Goal: Contribute content: Contribute content

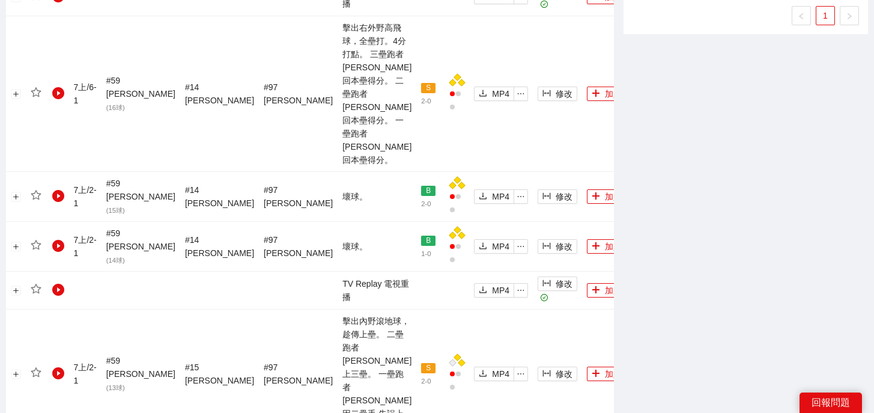
scroll to position [1382, 0]
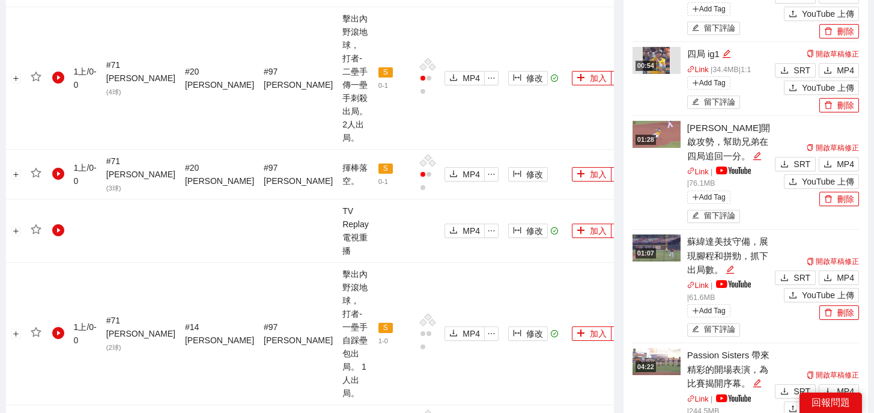
scroll to position [857, 0]
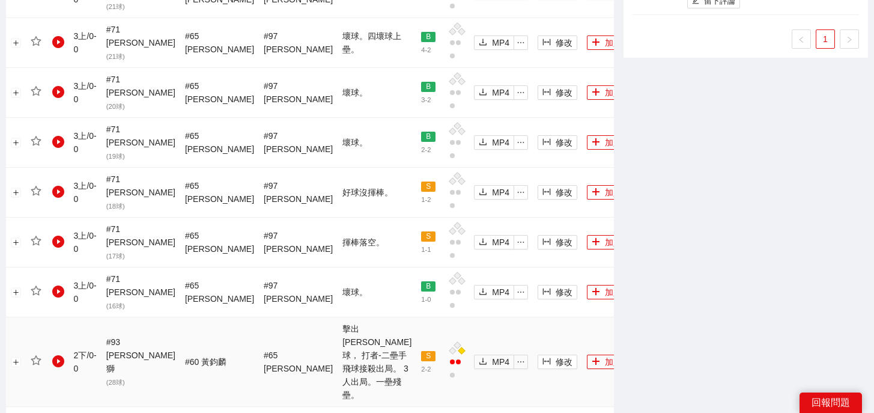
scroll to position [1370, 0]
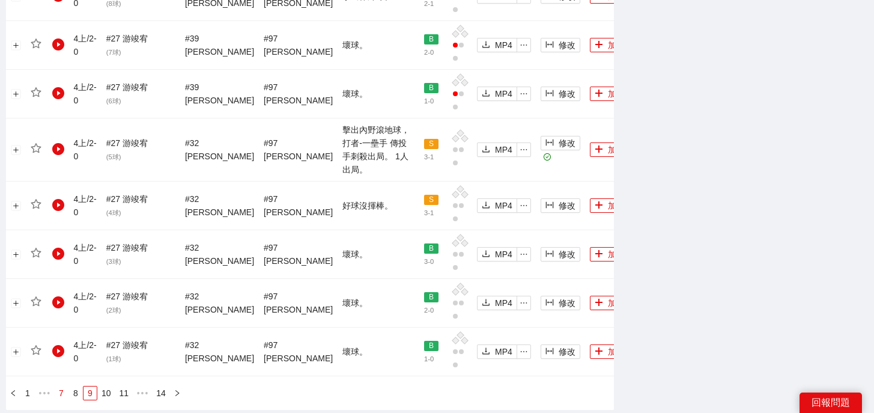
click at [63, 386] on link "7" at bounding box center [61, 392] width 13 height 13
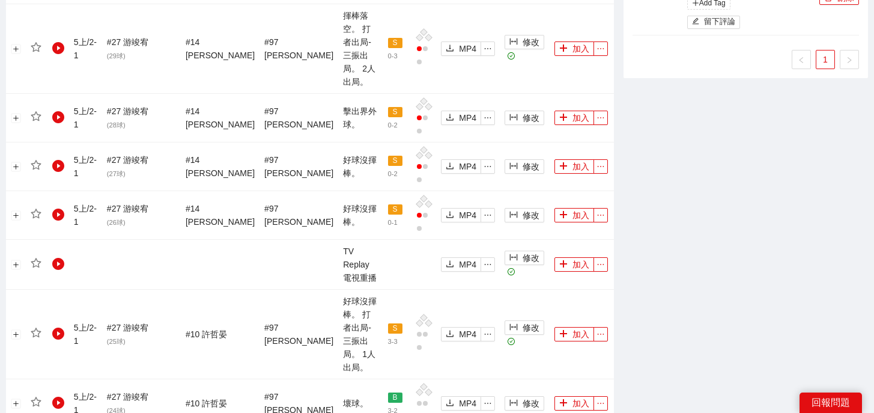
scroll to position [1324, 0]
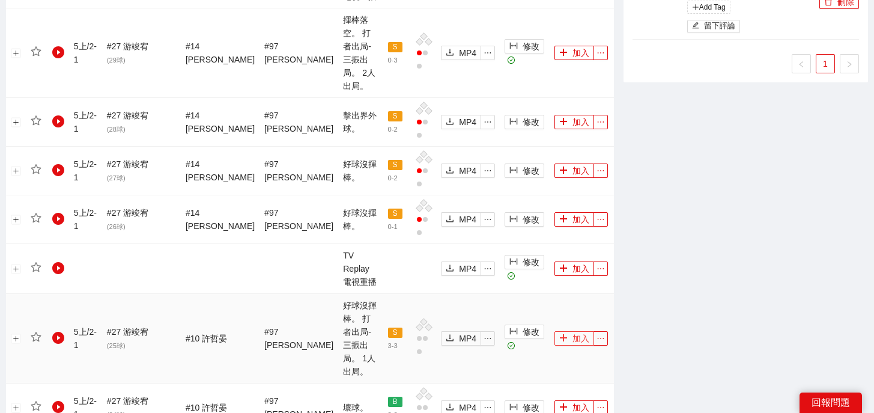
click at [565, 331] on button "加入" at bounding box center [575, 338] width 40 height 14
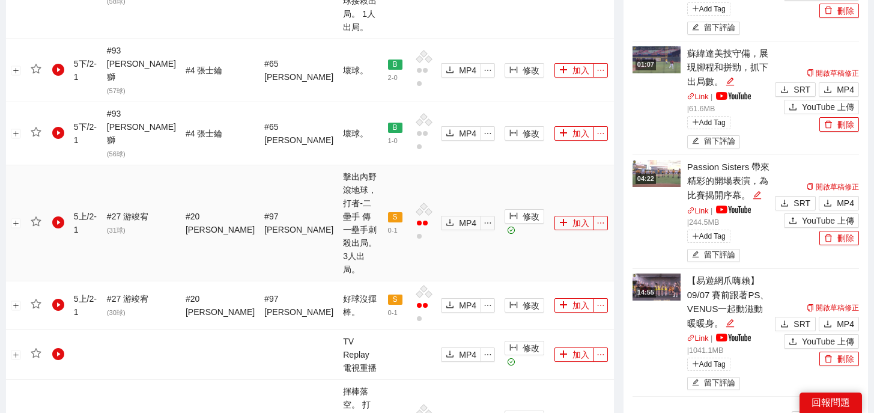
scroll to position [908, 0]
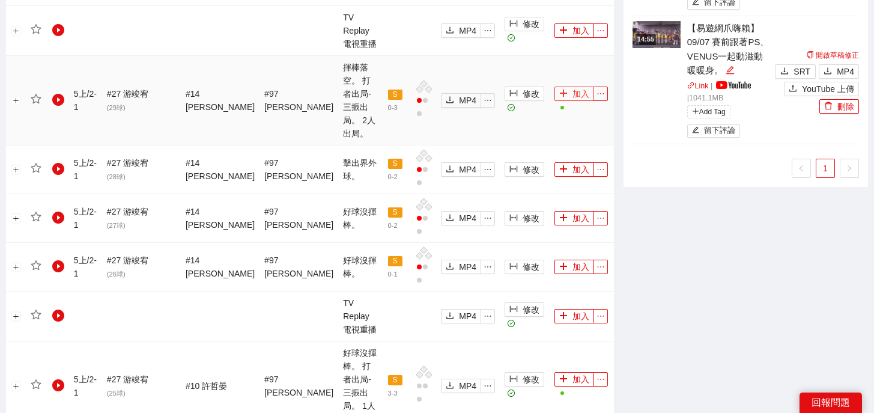
scroll to position [1370, 0]
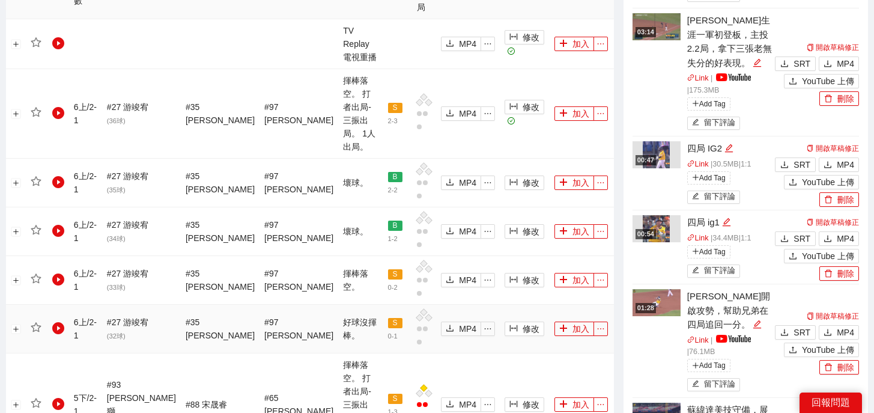
scroll to position [609, 0]
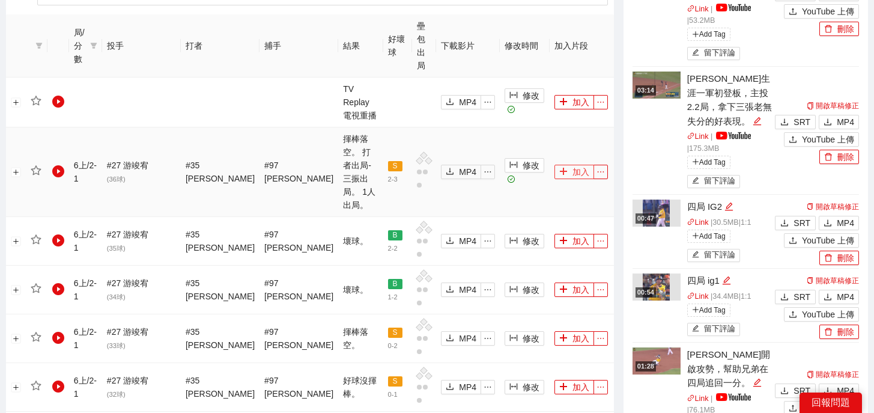
click at [562, 165] on button "加入" at bounding box center [575, 172] width 40 height 14
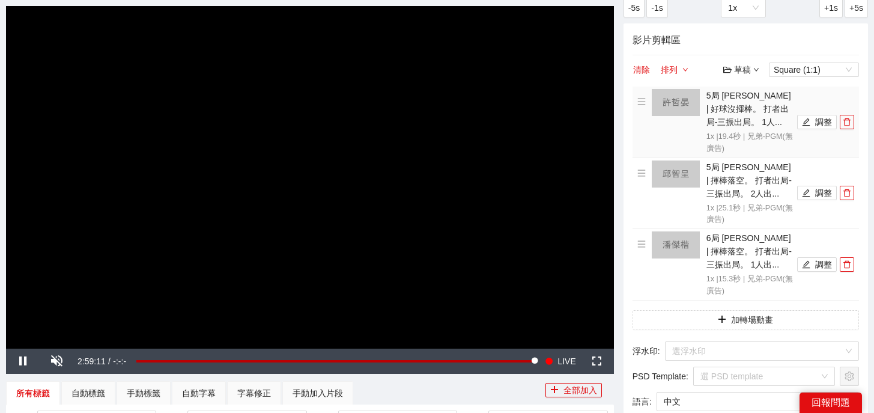
scroll to position [0, 0]
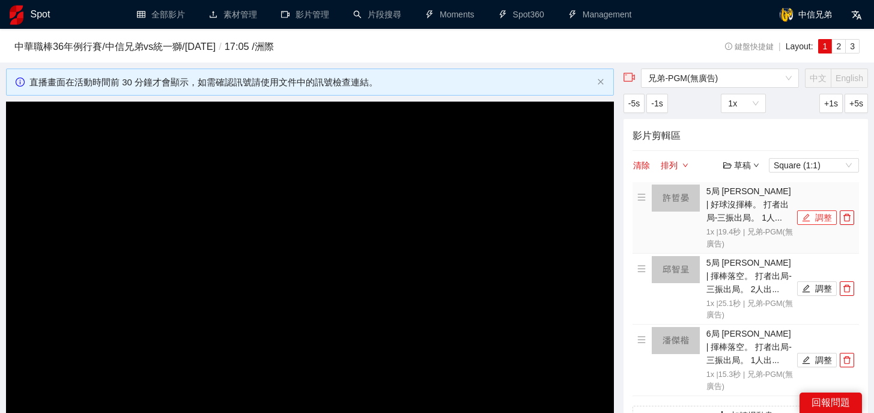
click at [813, 219] on button "調整" at bounding box center [817, 217] width 40 height 14
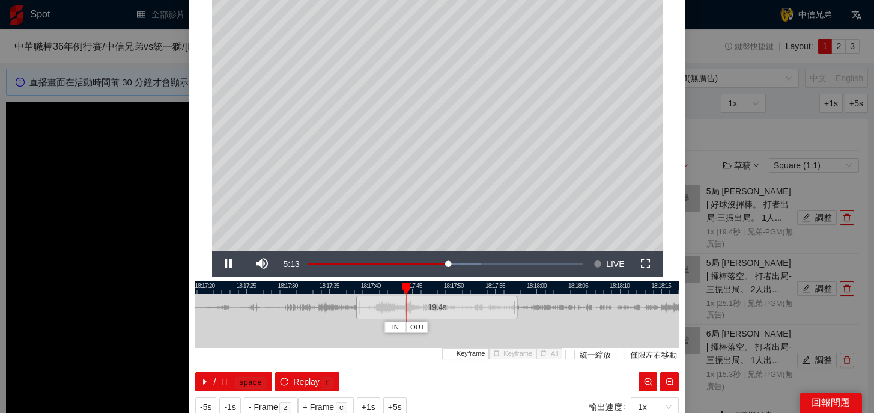
scroll to position [68, 0]
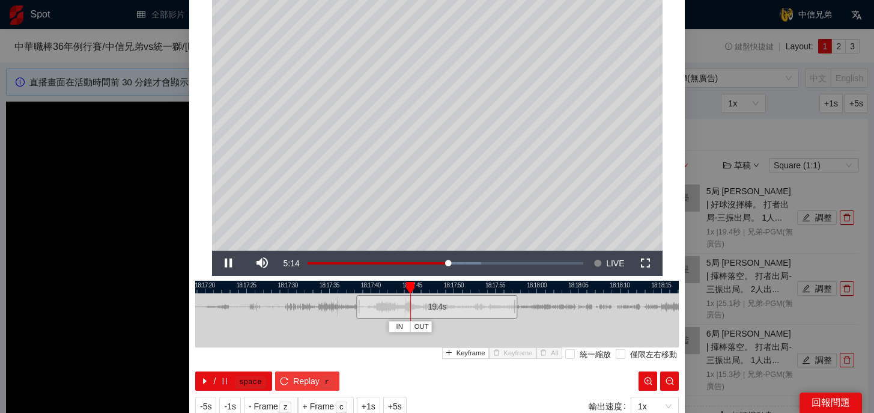
click at [321, 383] on kbd "r" at bounding box center [327, 382] width 12 height 12
click at [324, 381] on kbd "r" at bounding box center [327, 382] width 12 height 12
click at [411, 311] on div "19.4 s" at bounding box center [443, 306] width 161 height 23
click at [291, 375] on button "Replay r" at bounding box center [307, 380] width 64 height 19
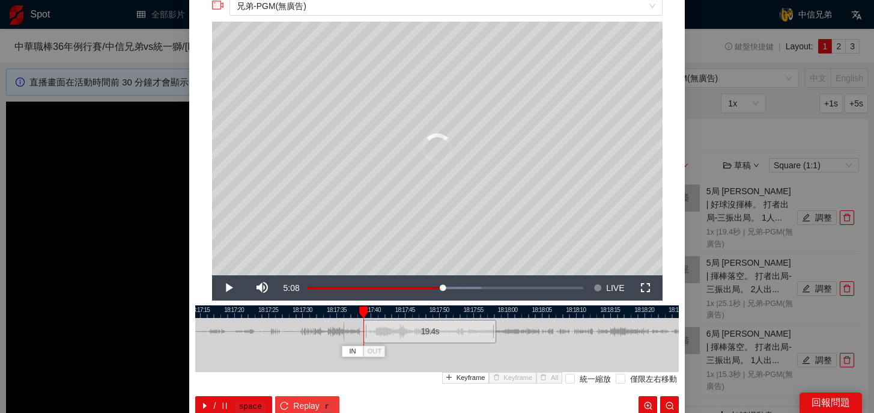
scroll to position [46, 0]
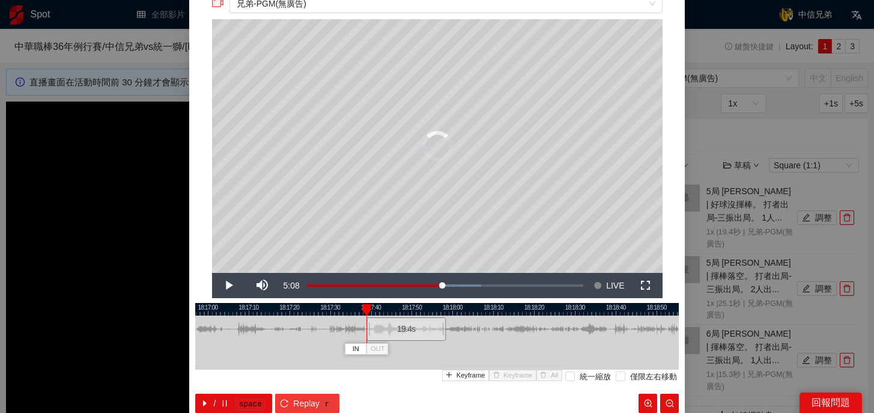
click at [326, 398] on kbd "r" at bounding box center [327, 404] width 12 height 12
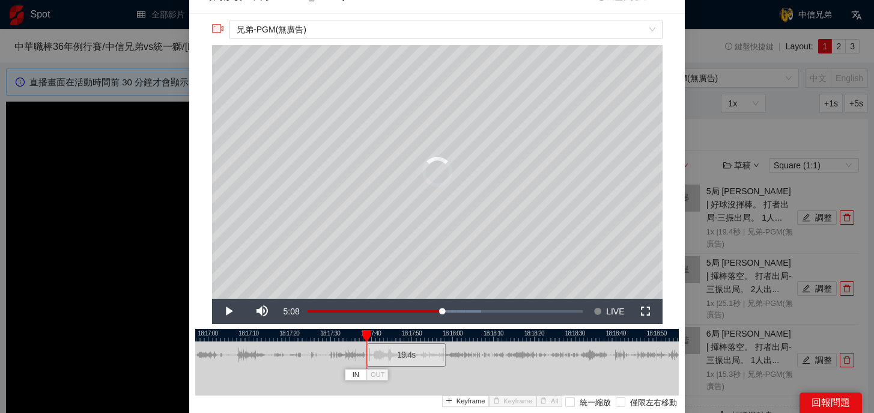
scroll to position [0, 0]
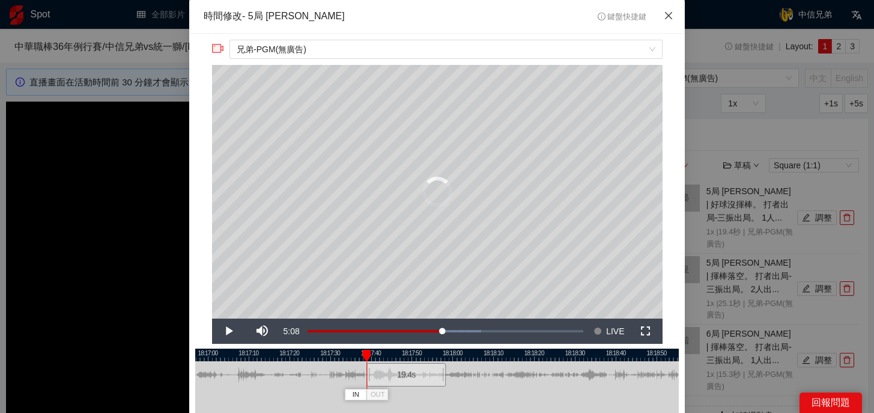
click at [670, 16] on icon "close" at bounding box center [669, 16] width 10 height 10
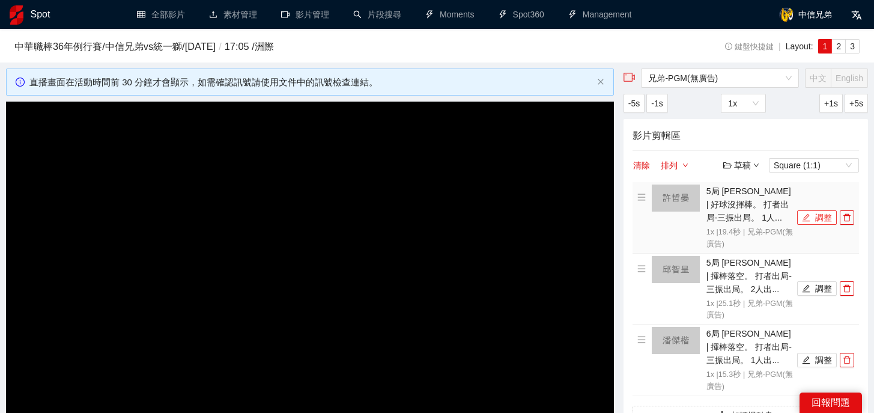
click at [803, 216] on icon "edit" at bounding box center [806, 217] width 8 height 8
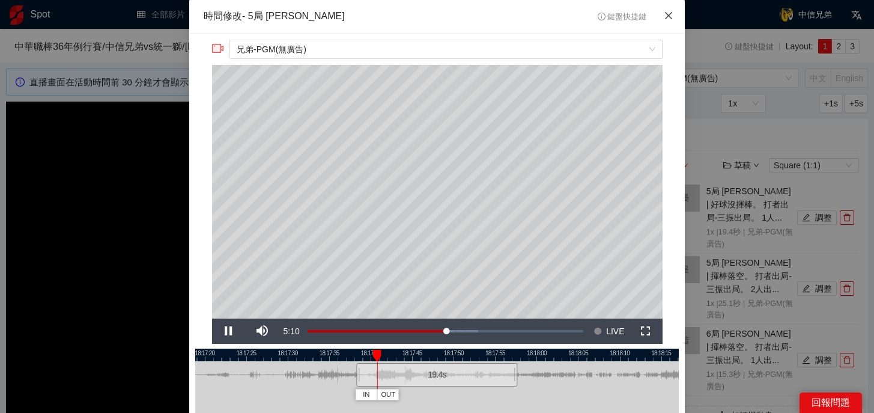
click at [667, 14] on icon "close" at bounding box center [669, 16] width 10 height 10
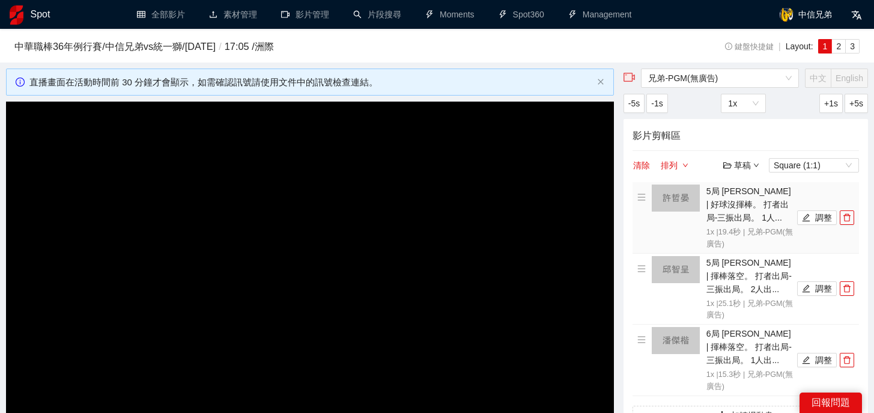
click at [810, 224] on li "5局 [PERSON_NAME] | 好球沒揮棒。 打者出局-三振出局。 1人... 1x | 19.4 秒 | 兄弟-PGM(無廣告) 調整" at bounding box center [745, 217] width 217 height 66
click at [812, 217] on button "調整" at bounding box center [817, 217] width 40 height 14
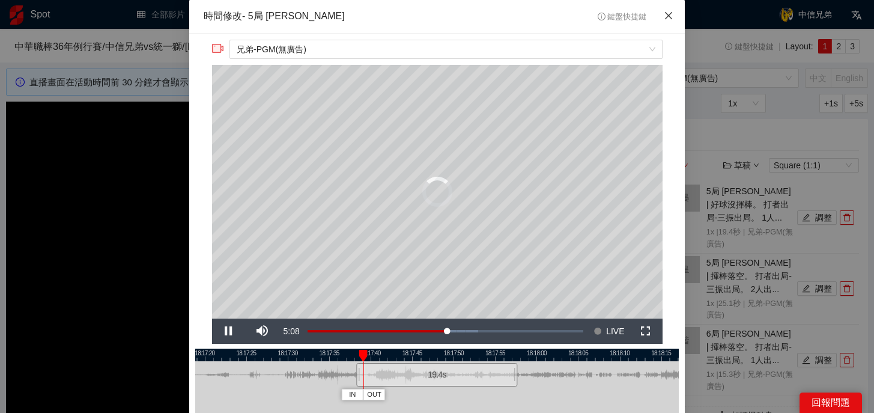
click at [667, 14] on icon "close" at bounding box center [669, 16] width 10 height 10
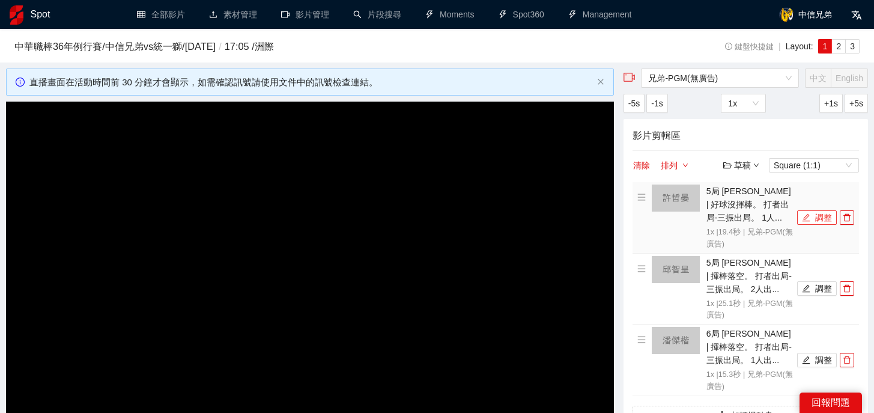
click at [809, 217] on icon "edit" at bounding box center [806, 217] width 8 height 8
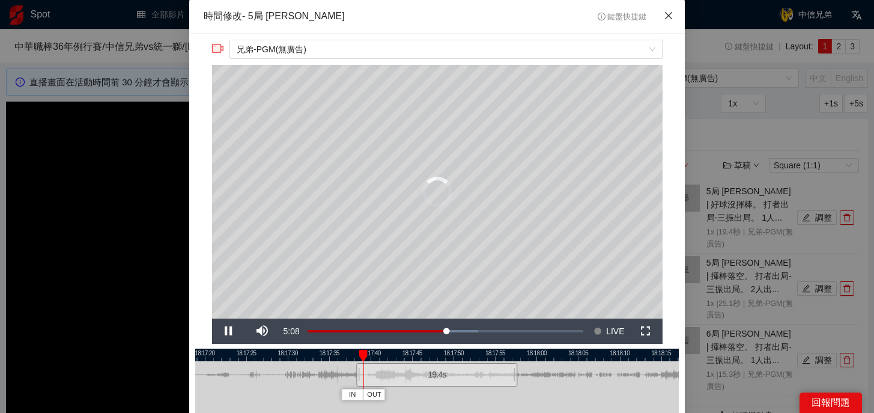
click at [673, 13] on span "Close" at bounding box center [668, 16] width 32 height 32
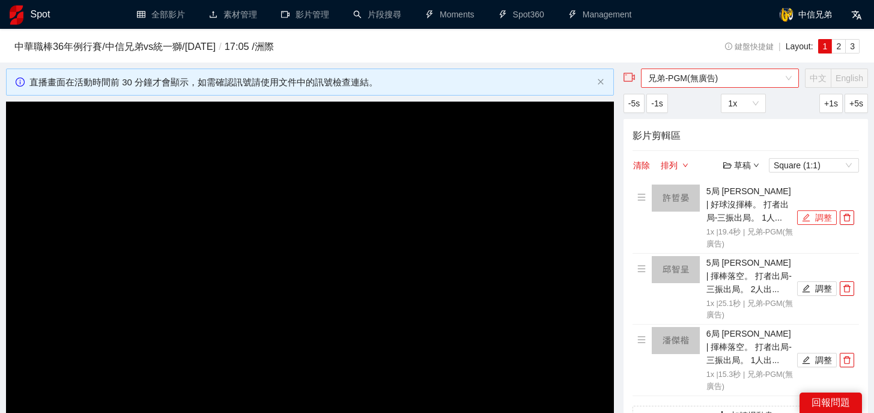
click at [740, 74] on span "兄弟-PGM(無廣告)" at bounding box center [720, 78] width 144 height 18
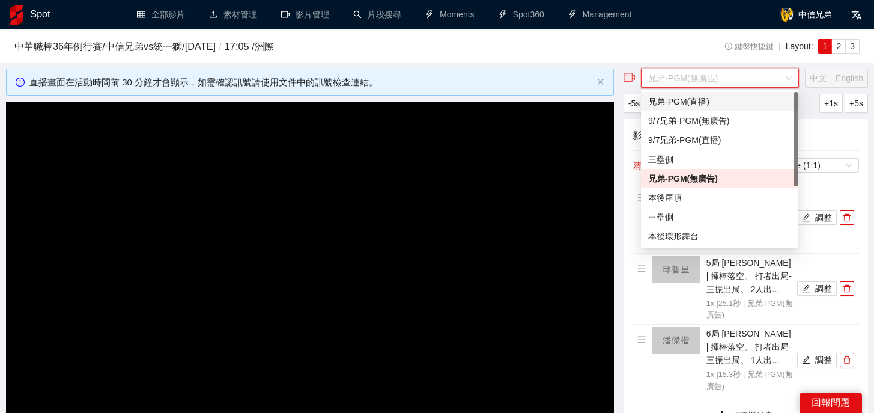
click at [707, 103] on div "兄弟-PGM(直播)" at bounding box center [719, 101] width 143 height 13
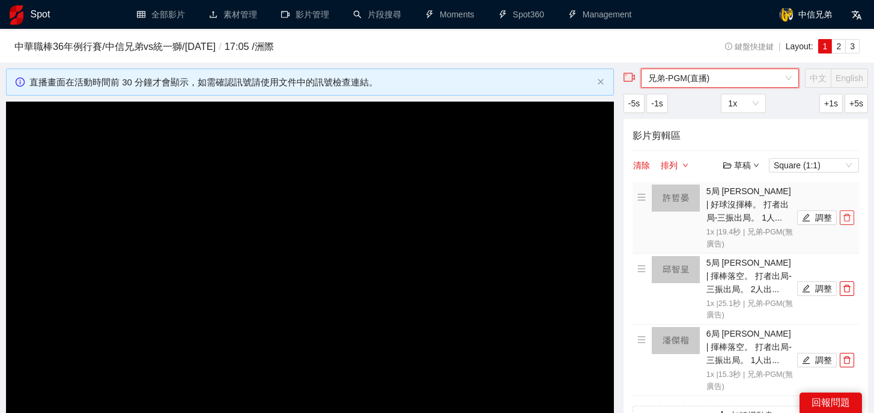
click at [842, 217] on span "delete" at bounding box center [846, 217] width 13 height 8
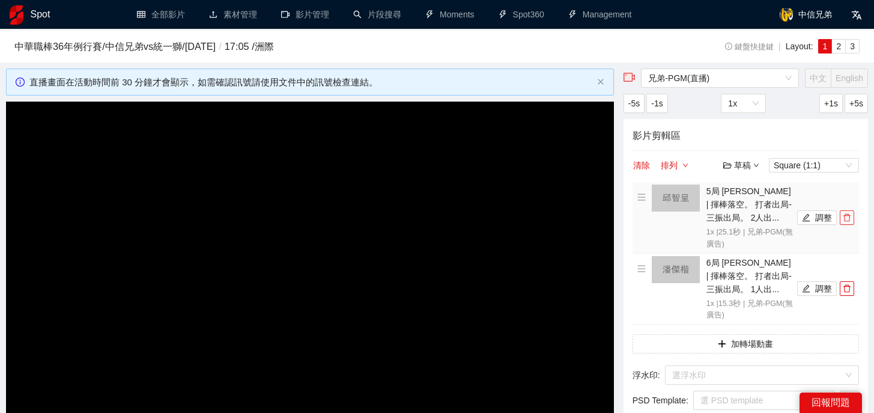
click at [844, 218] on icon "delete" at bounding box center [846, 218] width 7 height 8
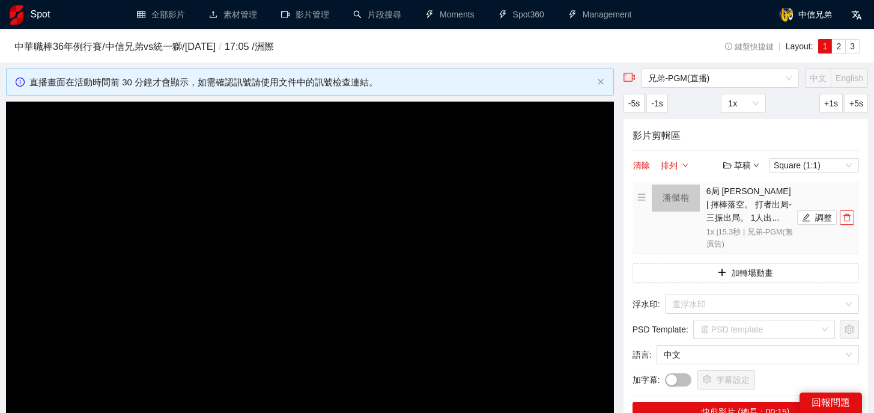
click at [844, 218] on icon "delete" at bounding box center [846, 218] width 7 height 8
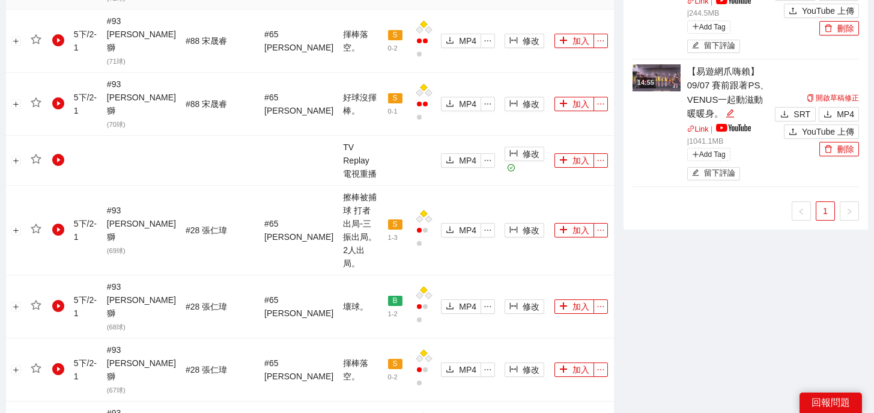
scroll to position [1358, 0]
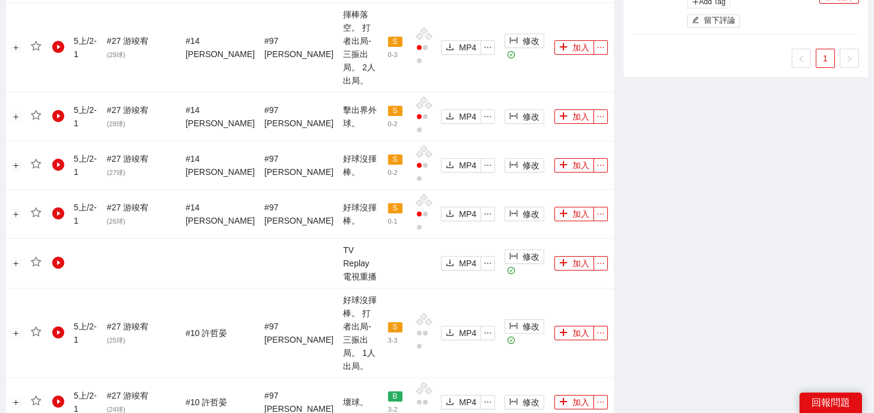
scroll to position [1316, 0]
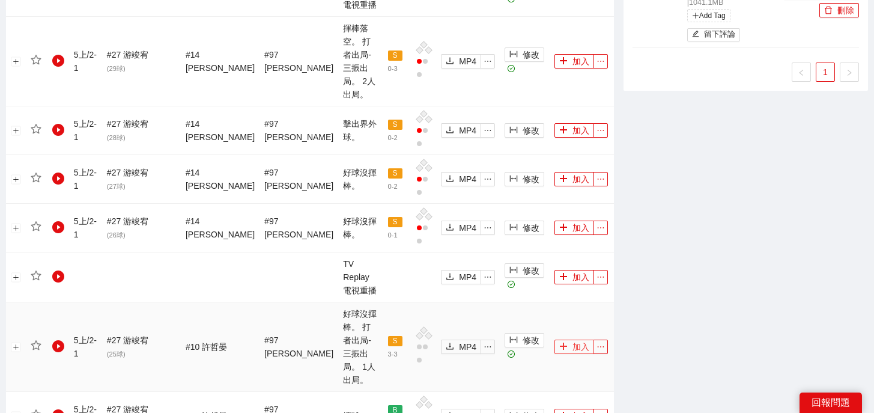
click at [563, 339] on button "加入" at bounding box center [575, 346] width 40 height 14
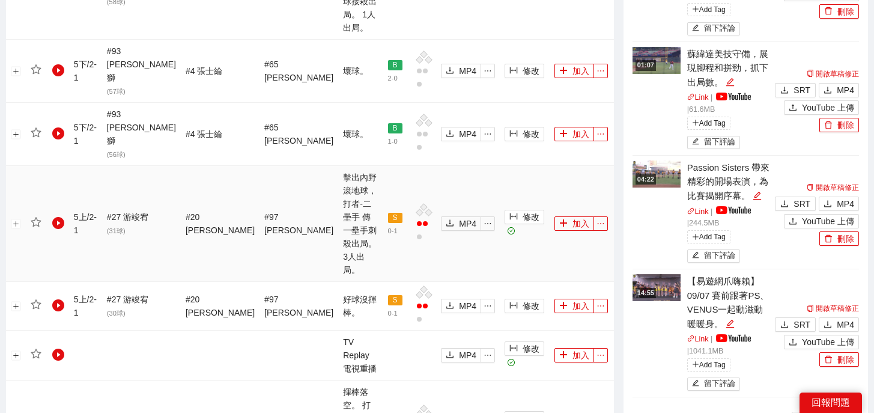
scroll to position [952, 0]
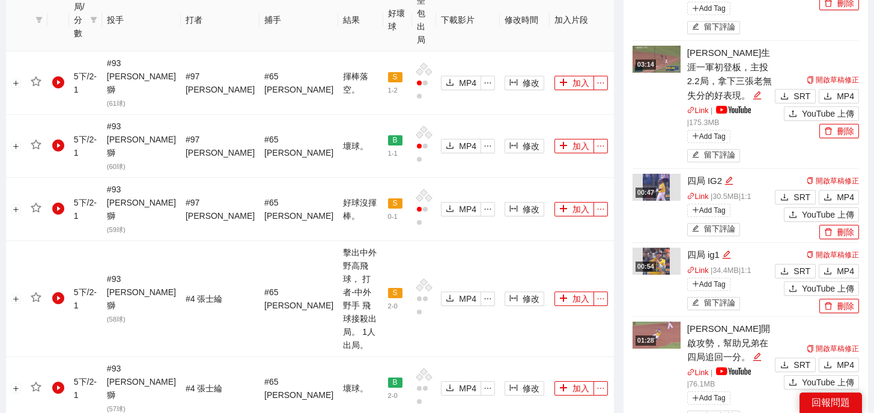
scroll to position [1370, 0]
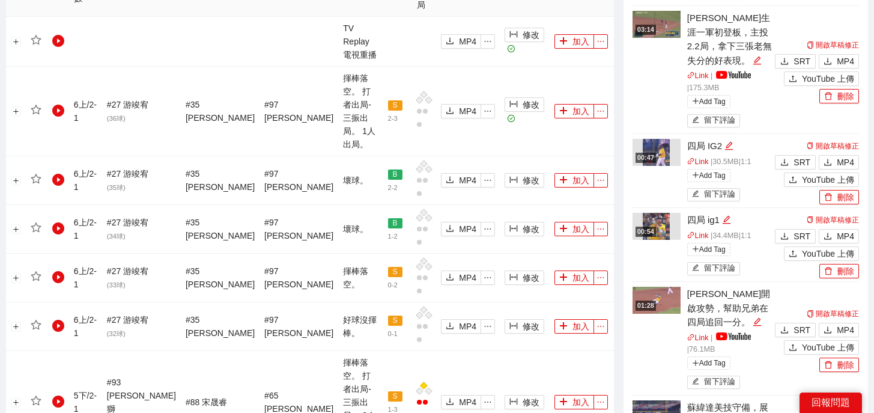
scroll to position [546, 0]
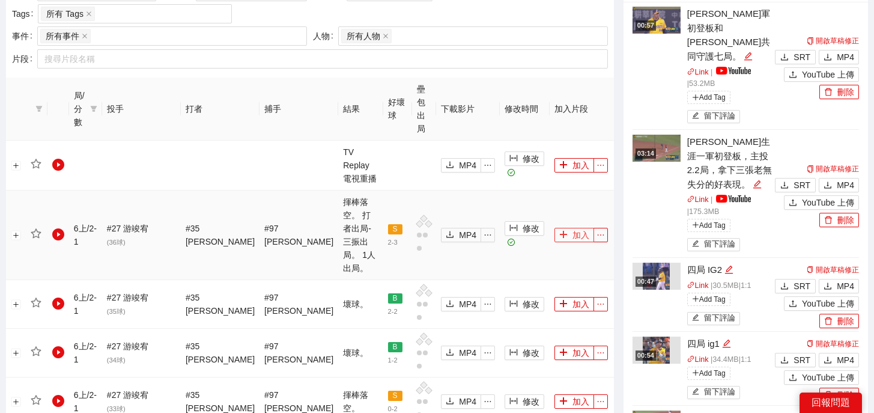
click at [559, 230] on icon "plus" at bounding box center [563, 234] width 8 height 8
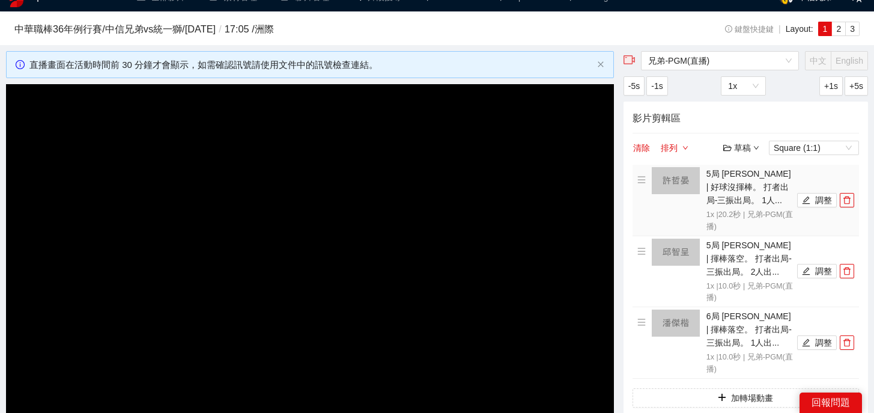
scroll to position [3, 0]
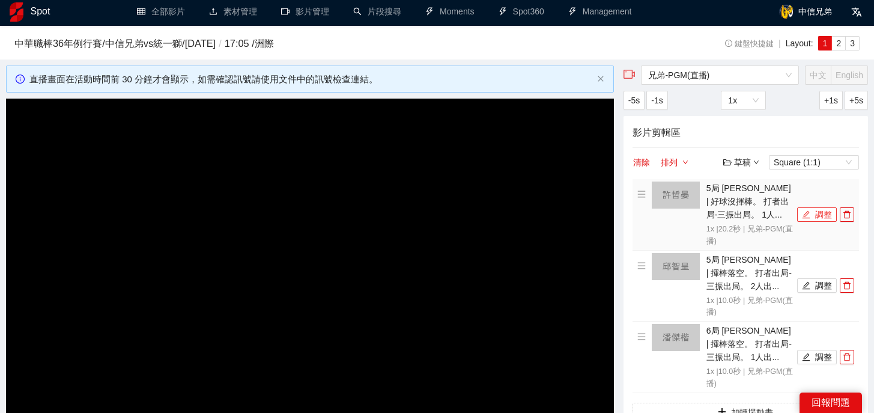
click at [815, 214] on button "調整" at bounding box center [817, 214] width 40 height 14
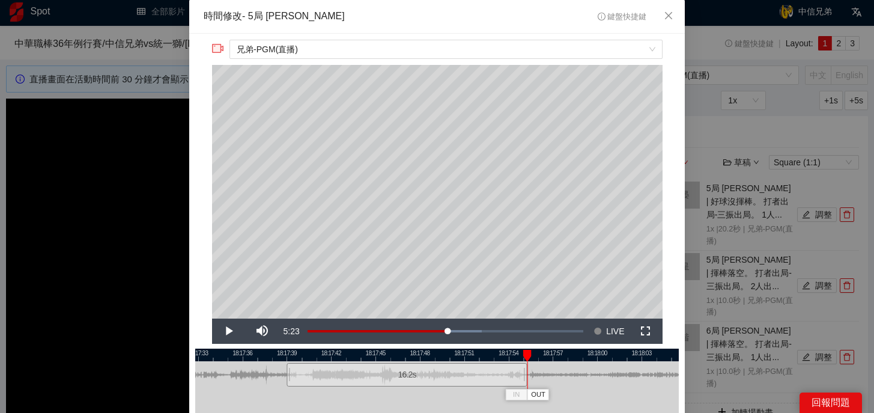
drag, startPoint x: 585, startPoint y: 377, endPoint x: 526, endPoint y: 381, distance: 59.7
click at [526, 381] on div at bounding box center [525, 374] width 7 height 27
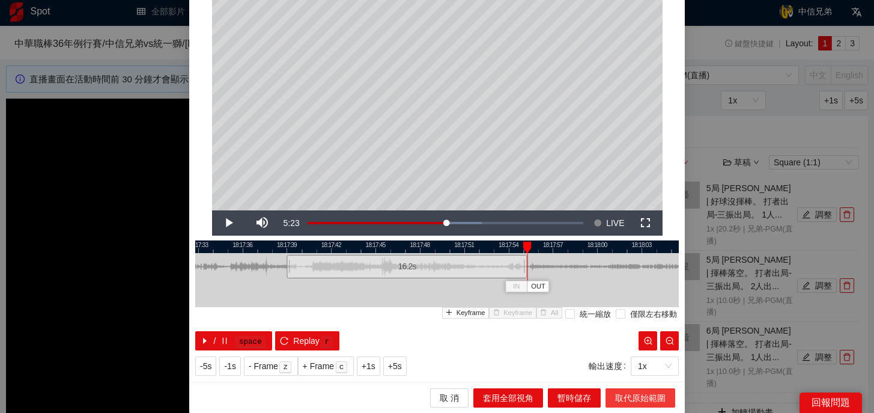
click at [637, 391] on span "取代原始範圍" at bounding box center [640, 397] width 50 height 13
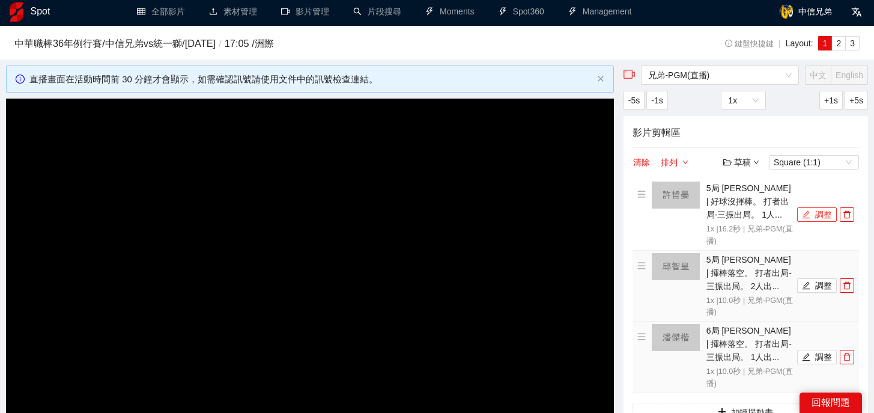
scroll to position [43, 0]
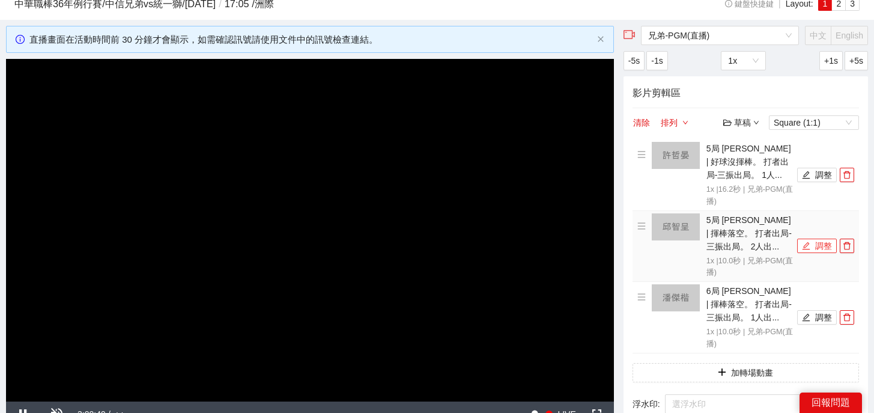
click at [810, 247] on icon "edit" at bounding box center [806, 246] width 8 height 8
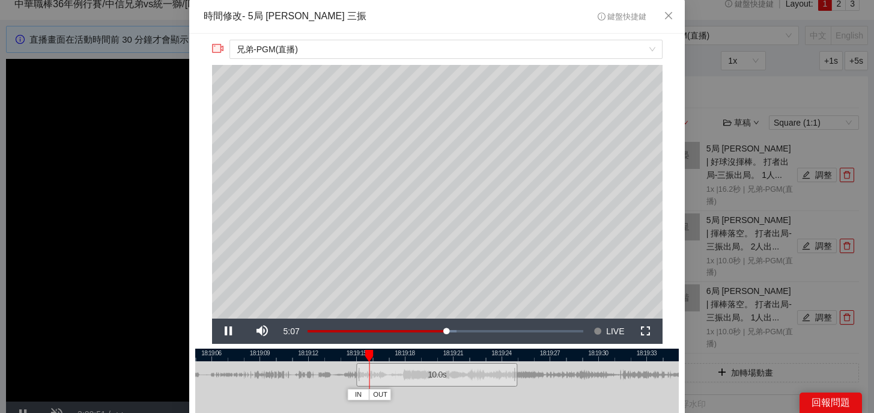
scroll to position [22, 0]
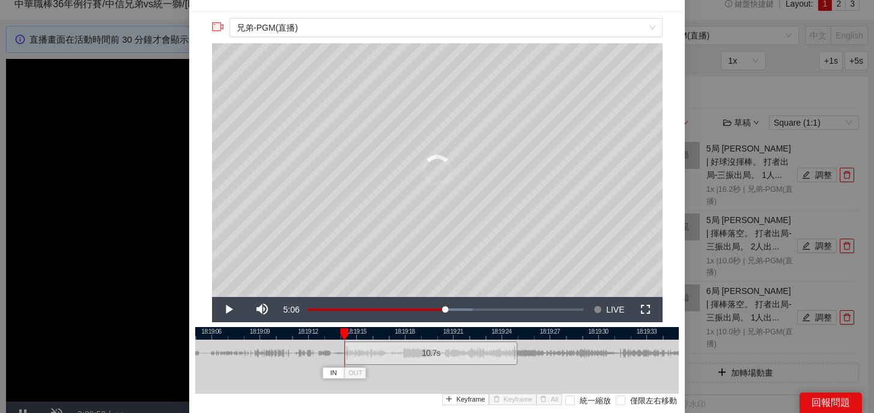
drag, startPoint x: 359, startPoint y: 360, endPoint x: 345, endPoint y: 360, distance: 14.4
click at [345, 360] on div at bounding box center [345, 352] width 7 height 27
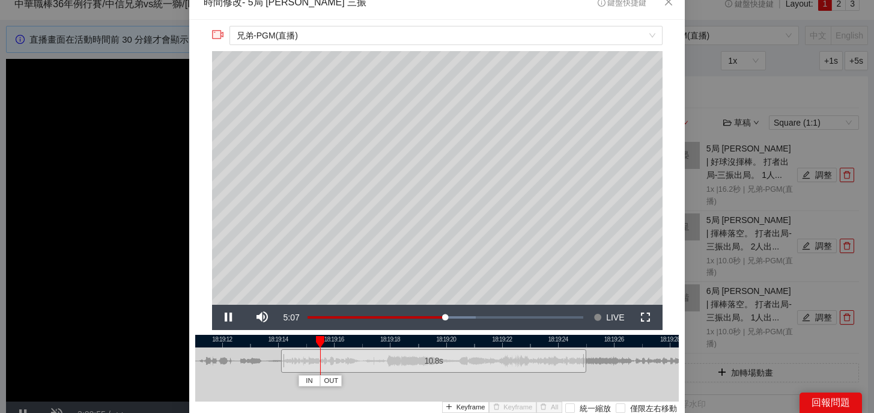
scroll to position [13, 0]
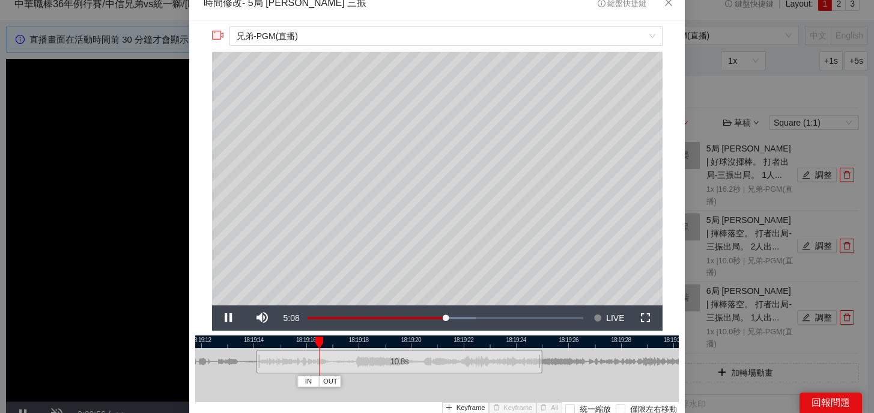
drag, startPoint x: 468, startPoint y: 342, endPoint x: 420, endPoint y: 342, distance: 48.1
click at [419, 342] on div at bounding box center [404, 341] width 484 height 13
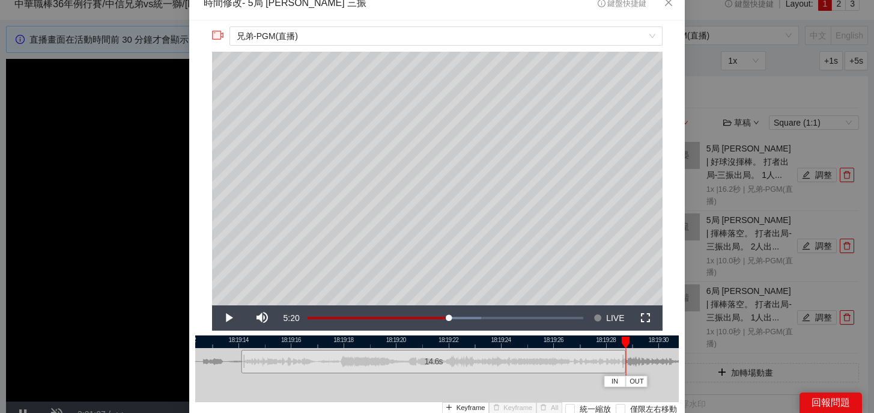
drag, startPoint x: 524, startPoint y: 362, endPoint x: 622, endPoint y: 360, distance: 98.5
click at [622, 360] on div at bounding box center [624, 361] width 7 height 27
drag, startPoint x: 587, startPoint y: 342, endPoint x: 424, endPoint y: 350, distance: 163.0
click at [424, 350] on div "18:19:12 18:19:14 18:19:16 18:19:18 18:19:20 18:19:22 18:19:24 18:19:26 18:19:2…" at bounding box center [437, 390] width 484 height 110
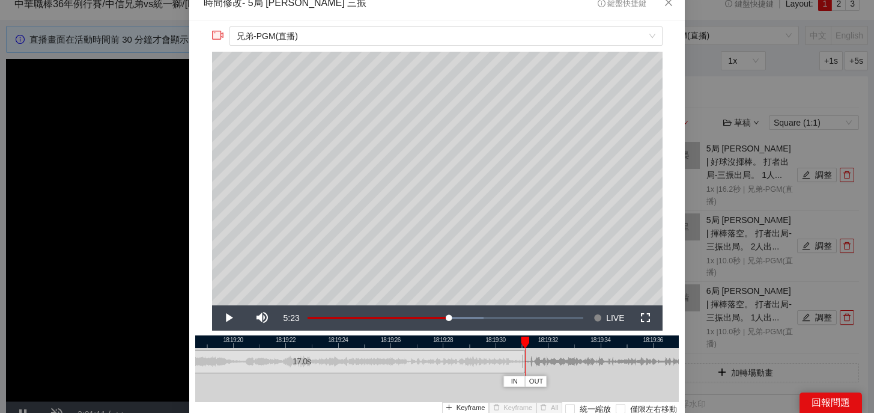
drag, startPoint x: 460, startPoint y: 359, endPoint x: 522, endPoint y: 360, distance: 62.5
click at [522, 360] on div at bounding box center [523, 361] width 7 height 27
drag, startPoint x: 525, startPoint y: 341, endPoint x: 494, endPoint y: 341, distance: 30.6
click at [521, 341] on div at bounding box center [525, 342] width 8 height 12
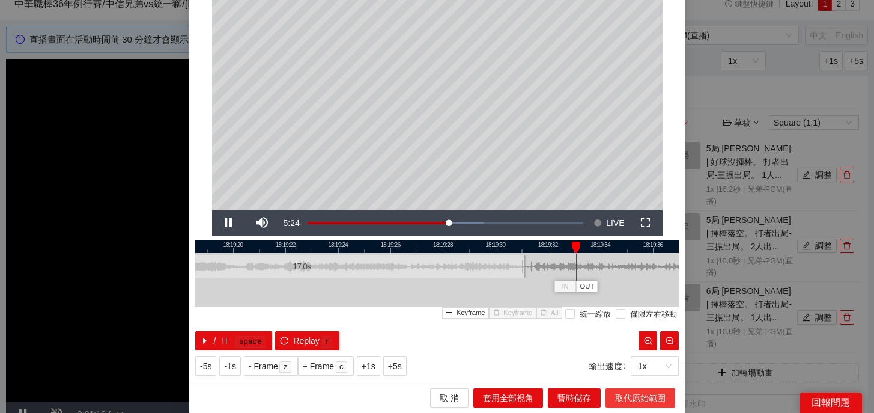
click at [637, 396] on span "取代原始範圍" at bounding box center [640, 397] width 50 height 13
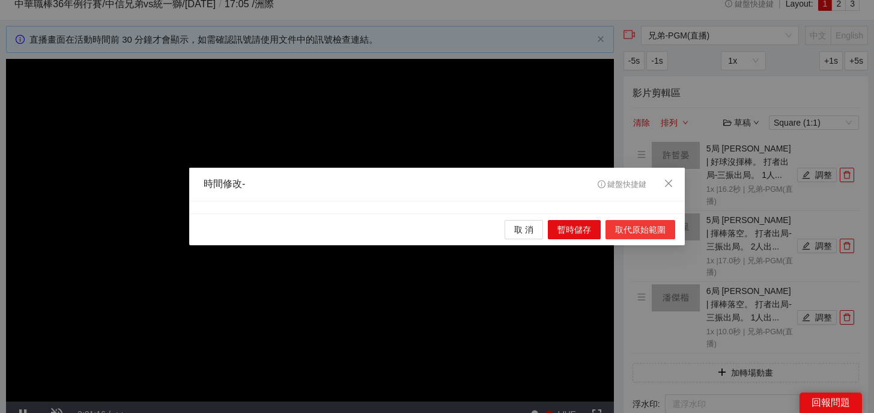
scroll to position [0, 0]
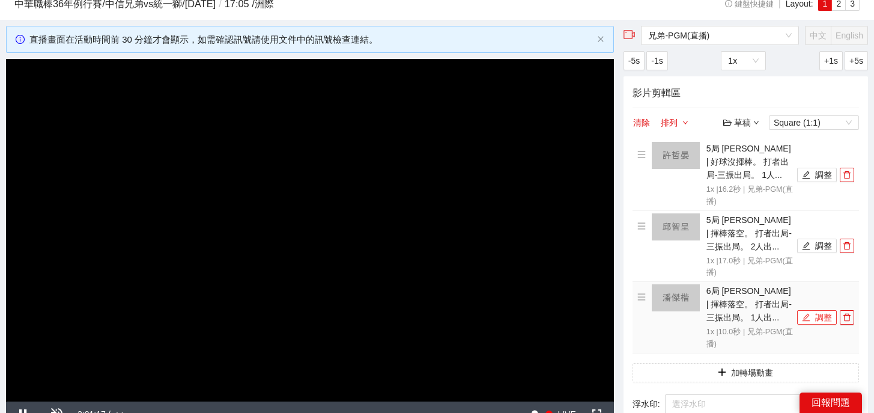
click at [813, 315] on button "調整" at bounding box center [817, 317] width 40 height 14
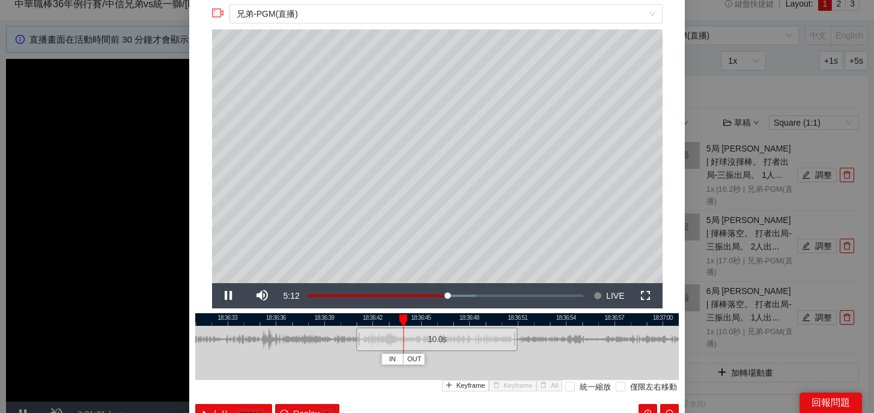
scroll to position [39, 0]
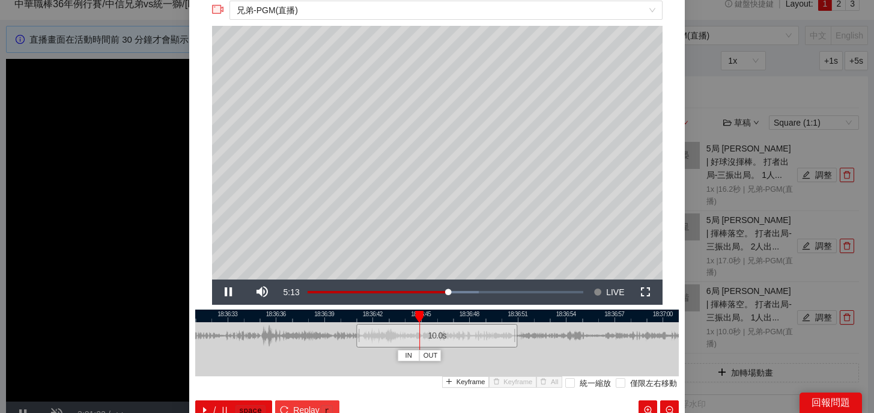
click at [297, 407] on span "Replay" at bounding box center [306, 409] width 26 height 13
drag, startPoint x: 356, startPoint y: 341, endPoint x: 335, endPoint y: 342, distance: 21.6
click at [334, 342] on div "18:36:30 18:36:33 18:36:36 18:36:39 18:36:42 18:36:45 18:36:48 18:36:51 18:36:5…" at bounding box center [437, 364] width 484 height 110
click at [312, 406] on span "Replay" at bounding box center [306, 409] width 26 height 13
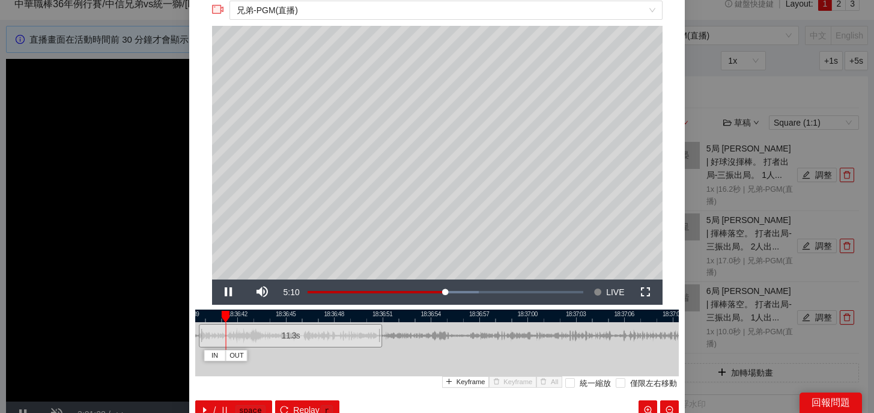
drag, startPoint x: 503, startPoint y: 316, endPoint x: 359, endPoint y: 331, distance: 145.0
click at [359, 331] on div "18:36:39 18:36:42 18:36:45 18:36:48 18:36:51 18:36:54 18:36:57 18:37:00 18:37:0…" at bounding box center [437, 364] width 484 height 110
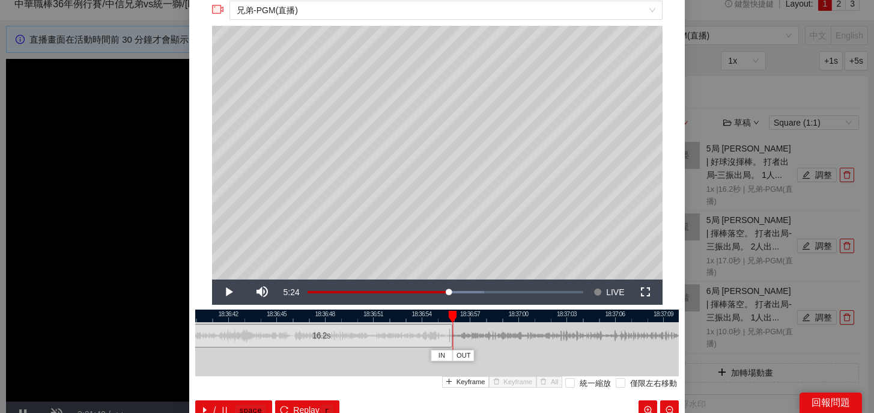
drag, startPoint x: 371, startPoint y: 338, endPoint x: 451, endPoint y: 339, distance: 79.3
click at [451, 339] on div at bounding box center [450, 335] width 7 height 27
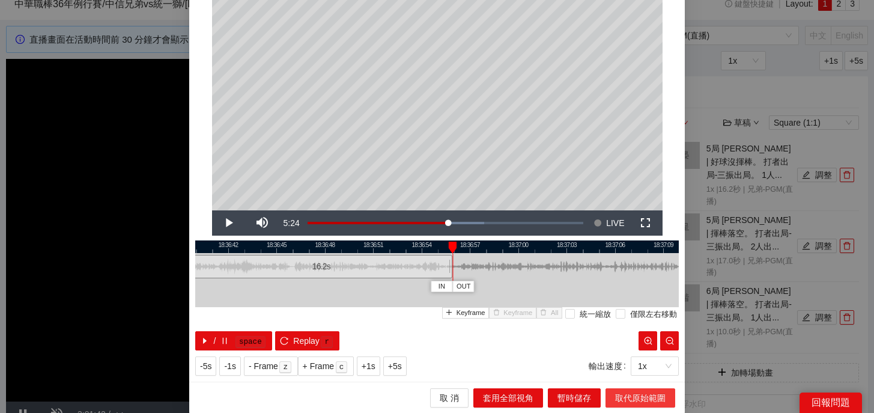
click at [620, 393] on span "取代原始範圍" at bounding box center [640, 397] width 50 height 13
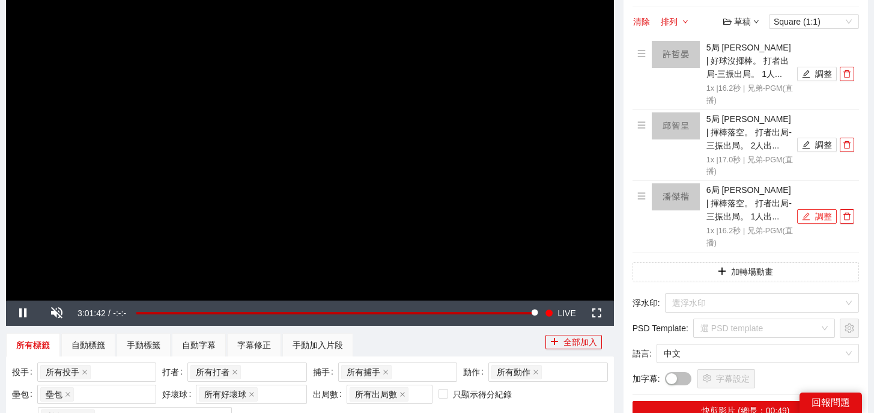
scroll to position [273, 0]
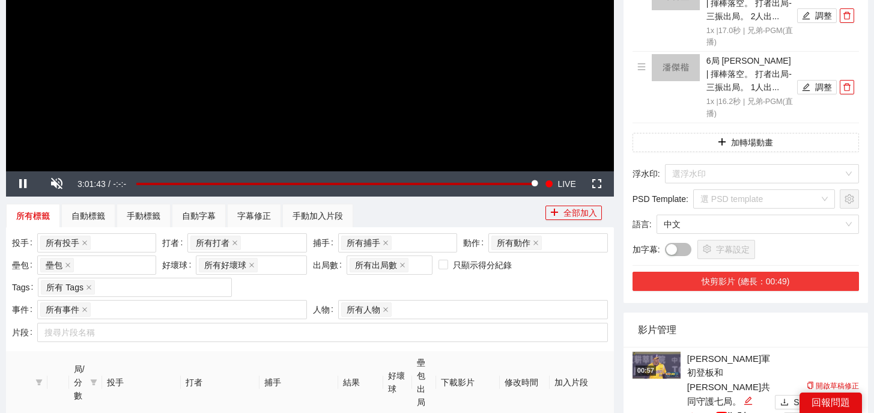
click at [746, 287] on button "快剪影片 (總長：00:49)" at bounding box center [746, 281] width 226 height 19
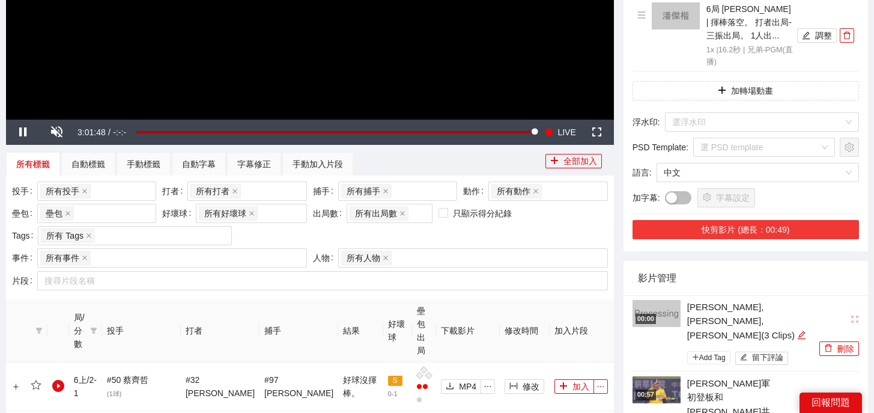
scroll to position [327, 0]
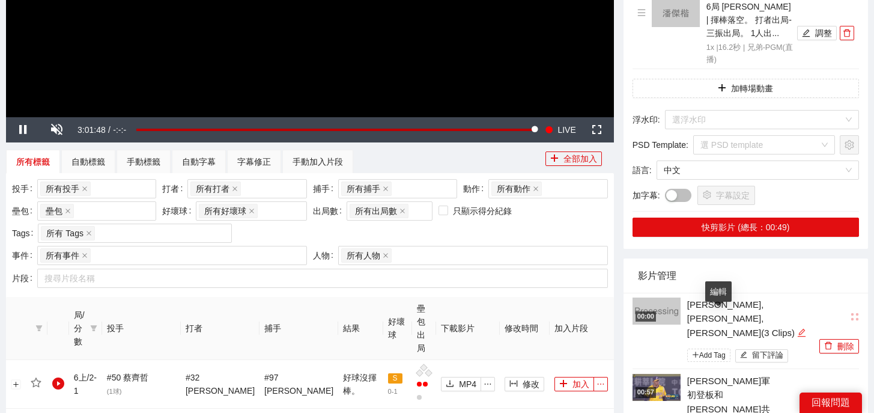
click at [797, 328] on icon "edit" at bounding box center [801, 332] width 9 height 9
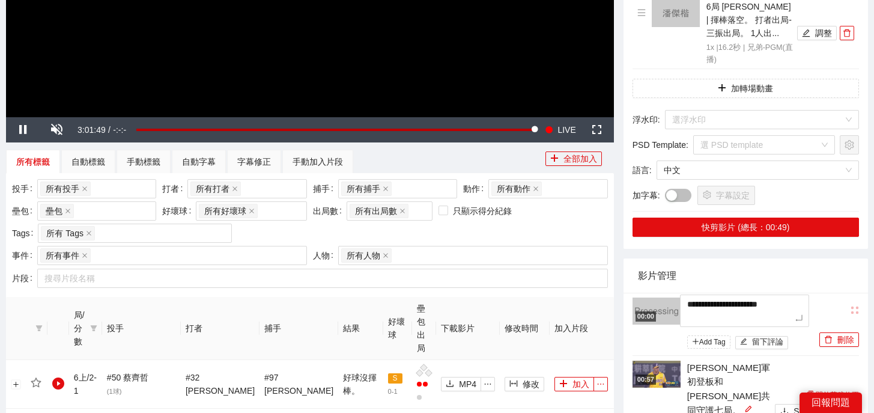
drag, startPoint x: 732, startPoint y: 320, endPoint x: 627, endPoint y: 311, distance: 104.9
type textarea "**********"
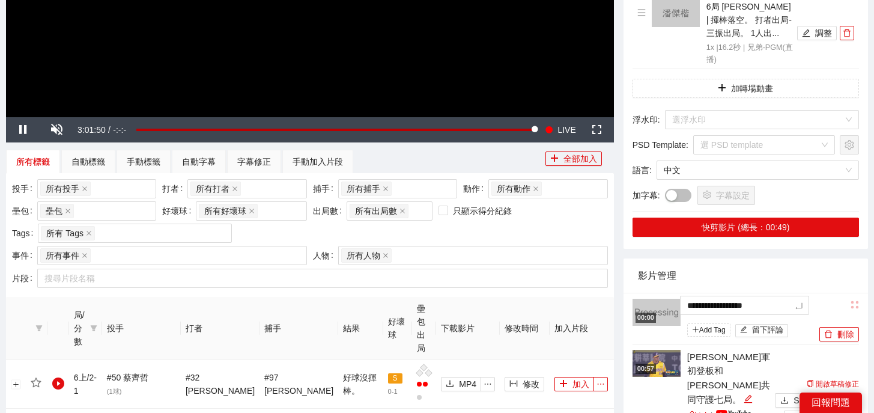
type textarea "**********"
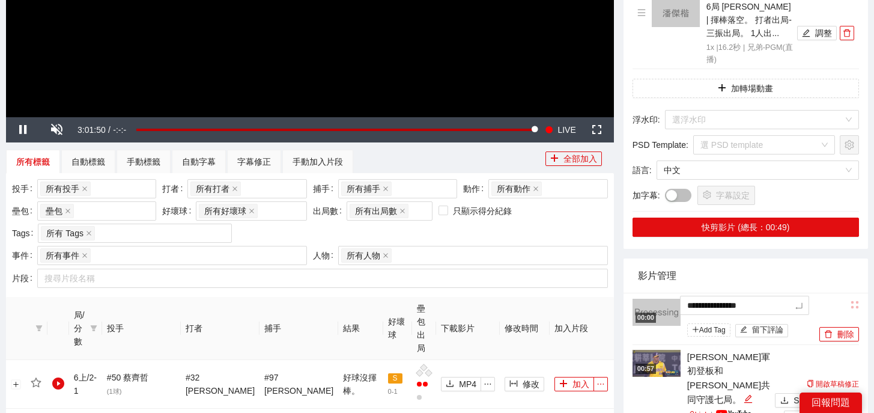
type textarea "**********"
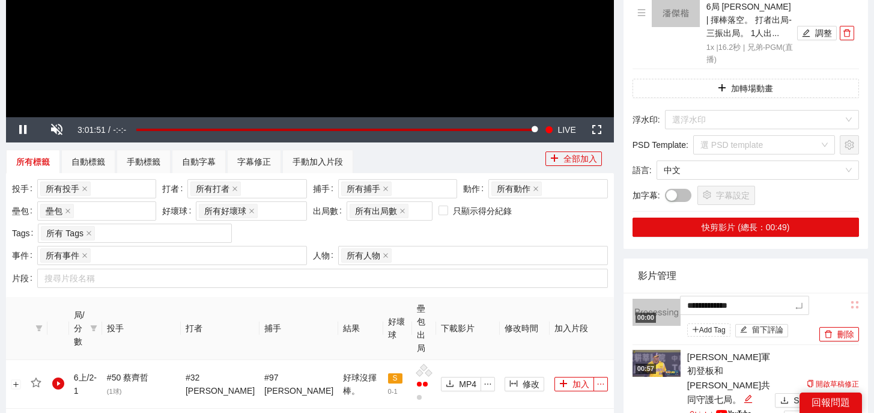
type textarea "**********"
type textarea "*********"
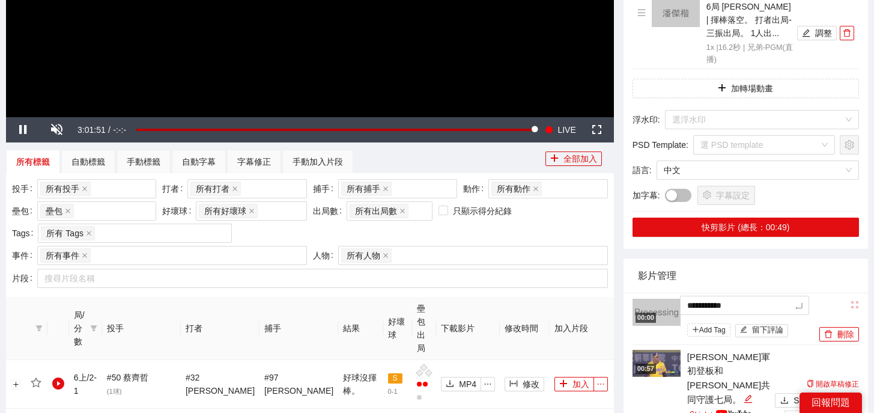
type textarea "*********"
type textarea "********"
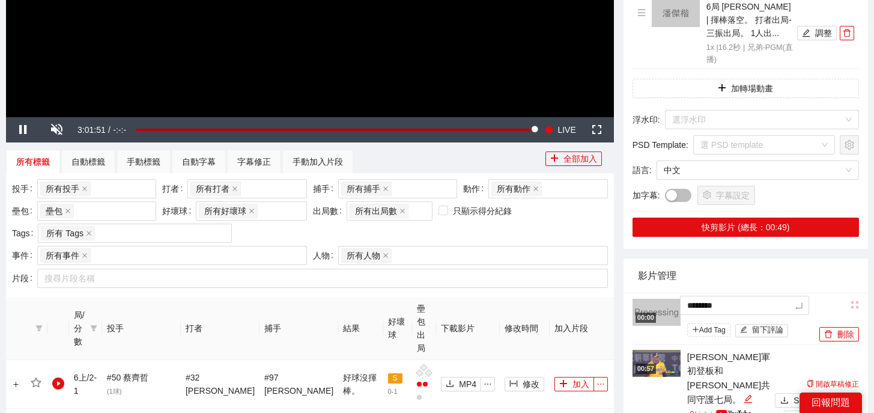
type textarea "*******"
type textarea "******"
type textarea "****"
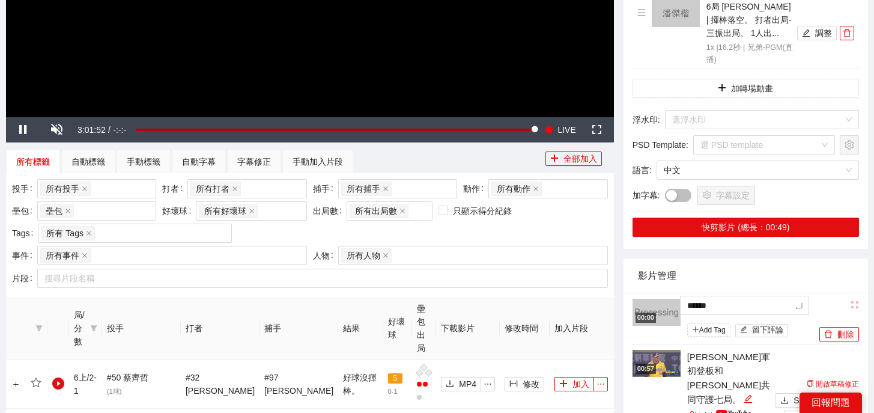
type textarea "****"
type textarea "***"
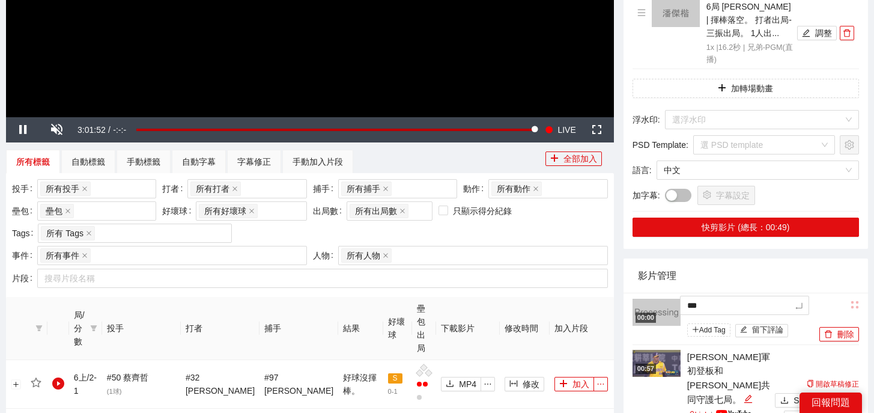
type textarea "**"
type textarea "*"
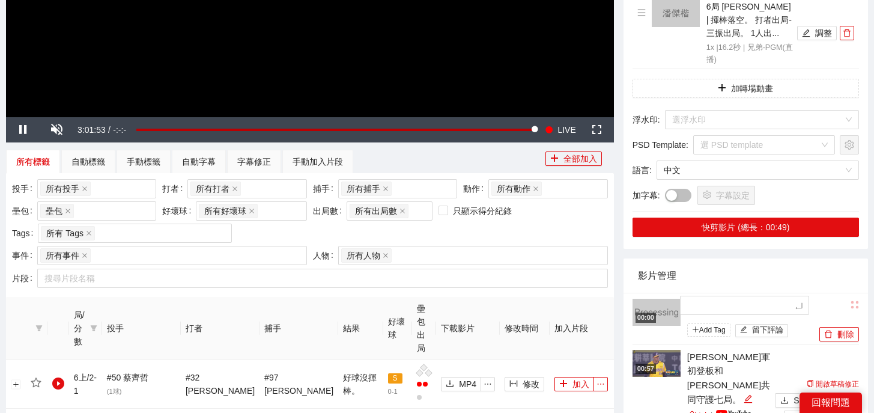
type textarea "*"
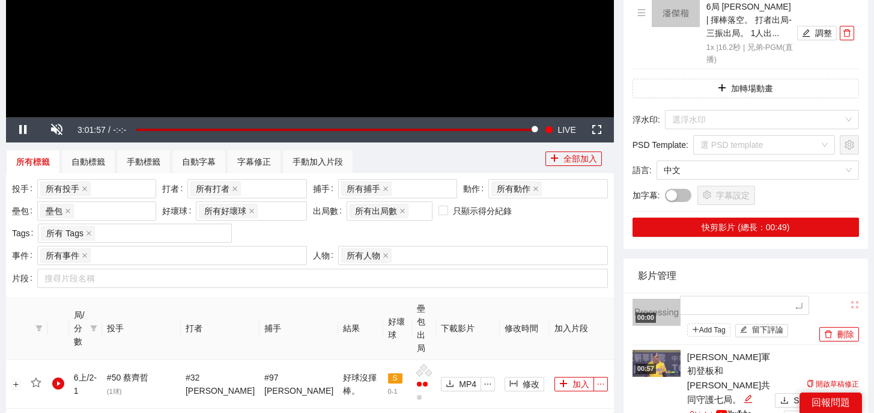
type textarea "*"
type textarea "**"
type textarea "*"
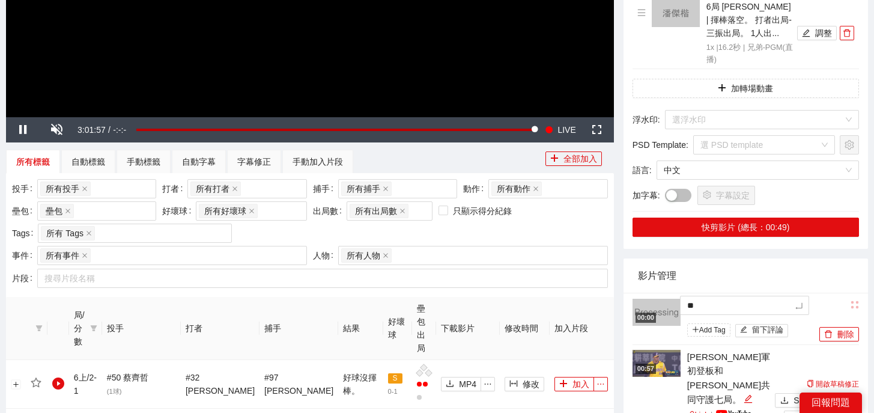
type textarea "*"
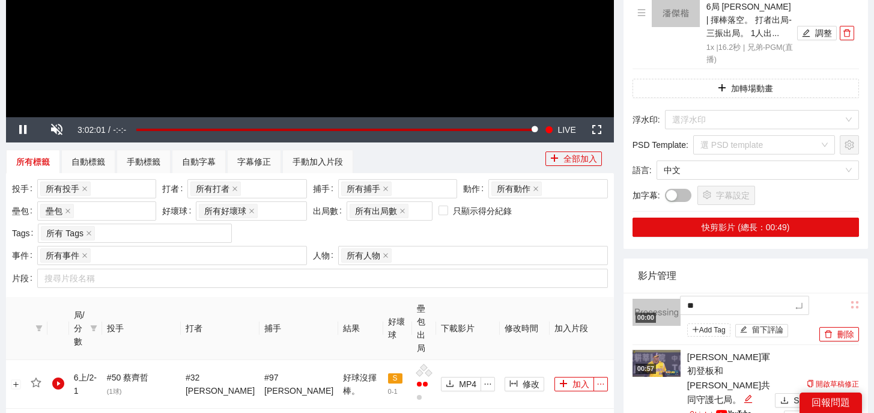
type textarea "***"
type textarea "****"
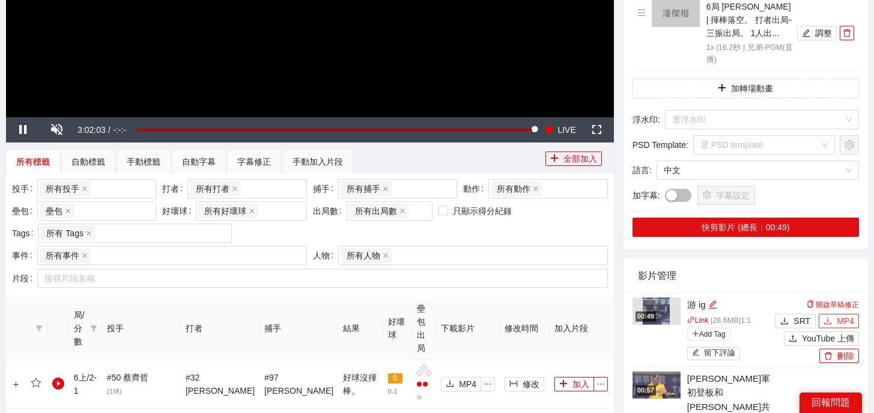
click at [832, 318] on button "MP4" at bounding box center [839, 321] width 40 height 14
